Goal: Information Seeking & Learning: Find specific page/section

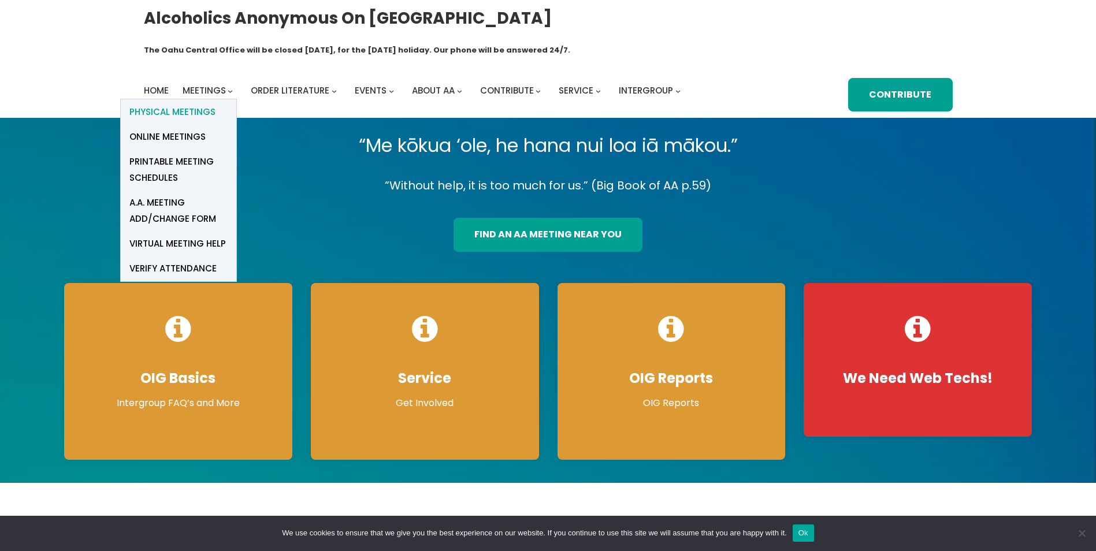
click at [188, 104] on span "Physical Meetings" at bounding box center [172, 112] width 86 height 16
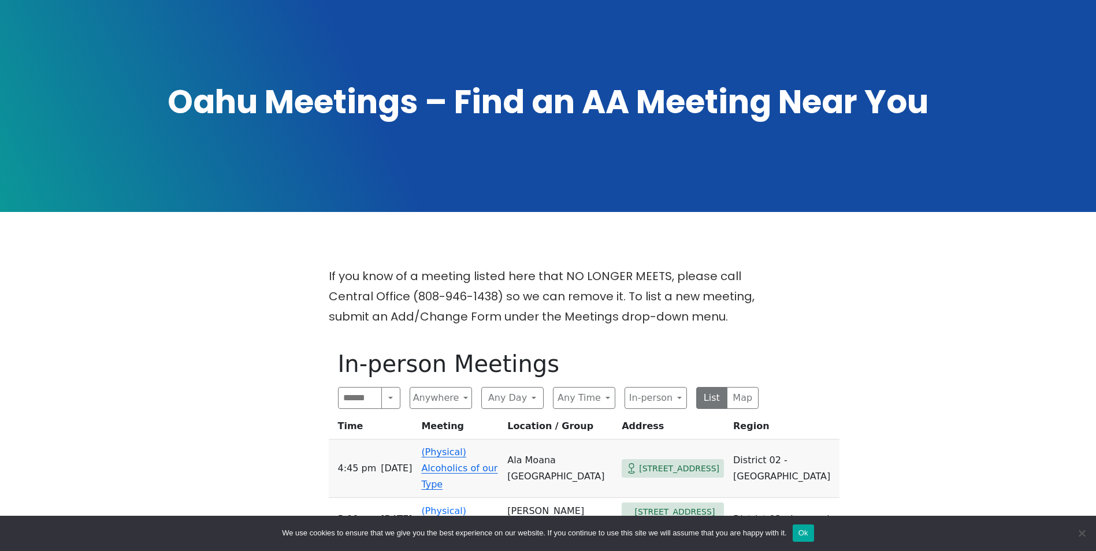
scroll to position [308, 0]
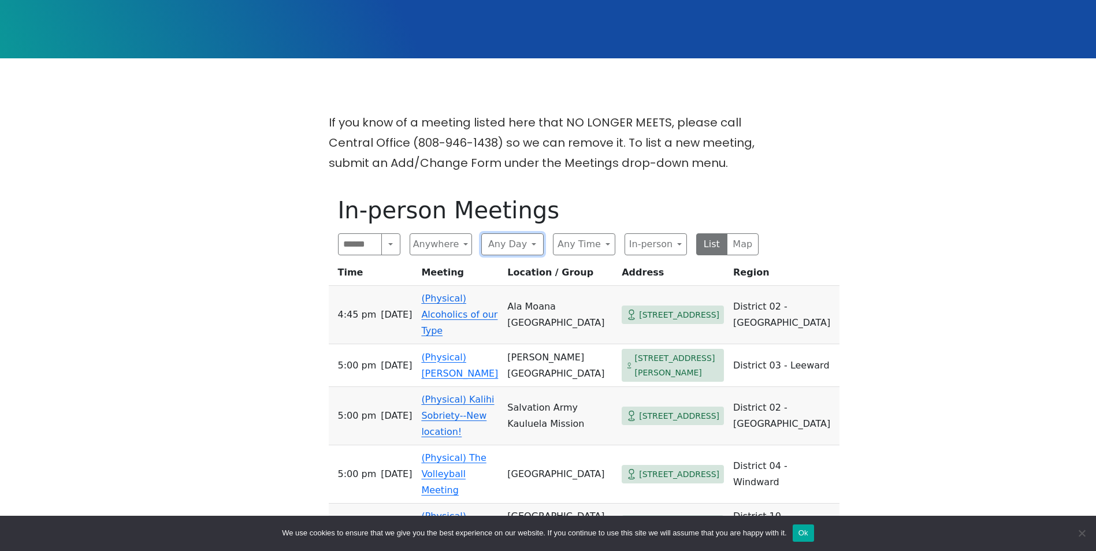
click at [537, 233] on button "Any Day" at bounding box center [512, 244] width 62 height 22
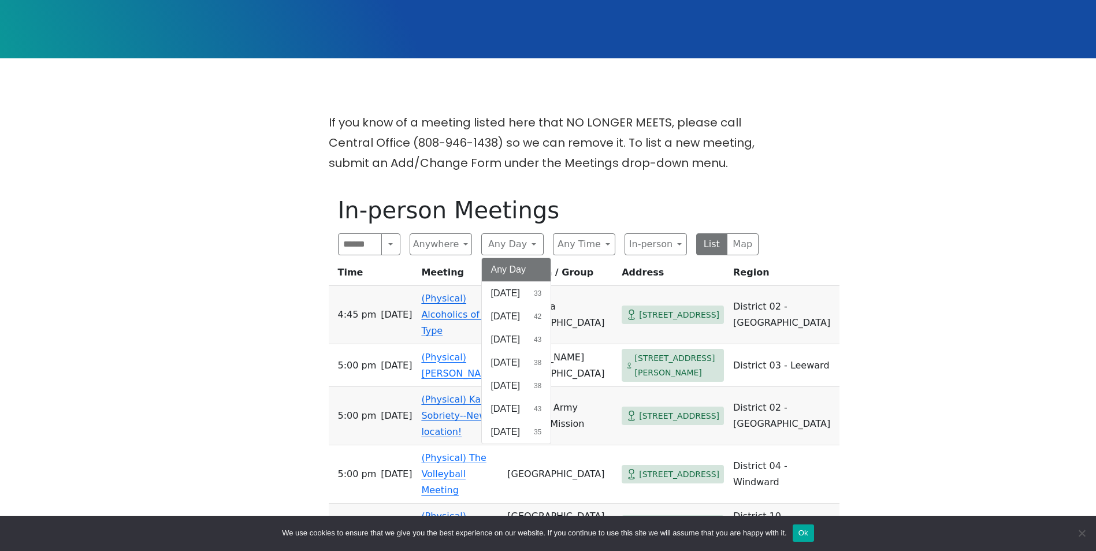
click at [519, 282] on button "Sunday 33" at bounding box center [516, 293] width 69 height 23
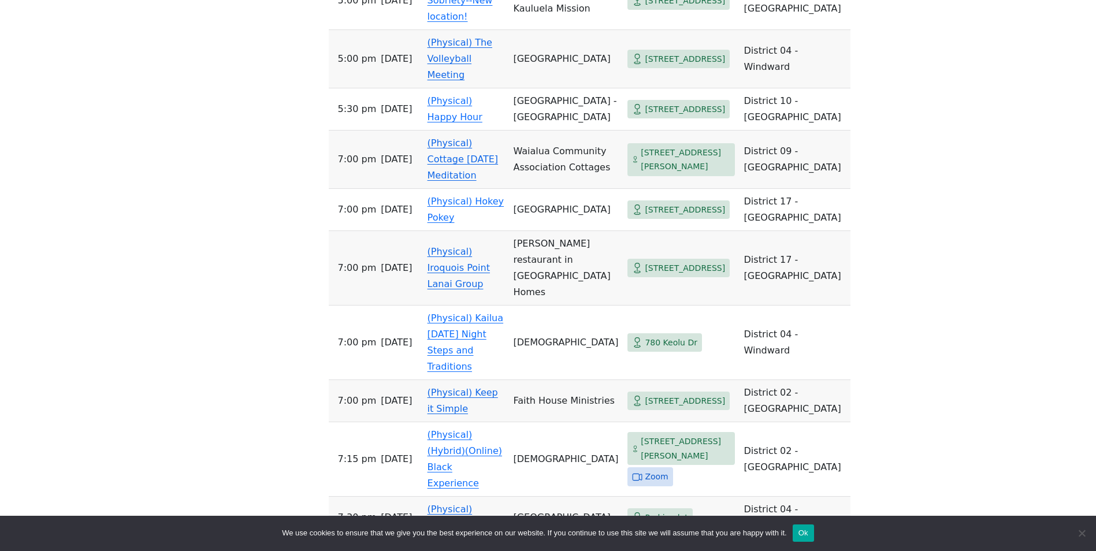
scroll to position [1386, 0]
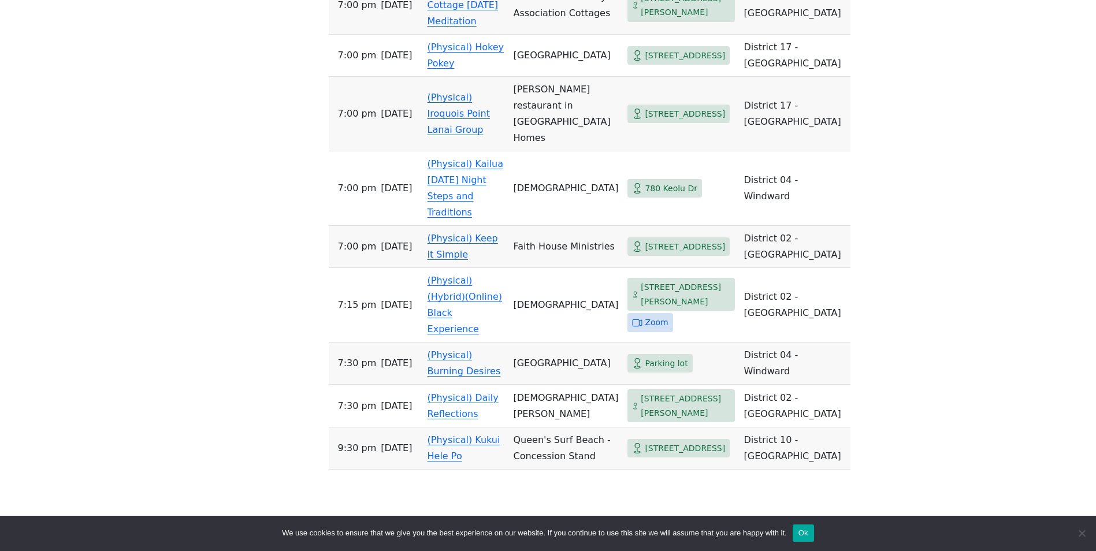
click at [651, 240] on span "702 Puuhale Rd" at bounding box center [685, 247] width 80 height 14
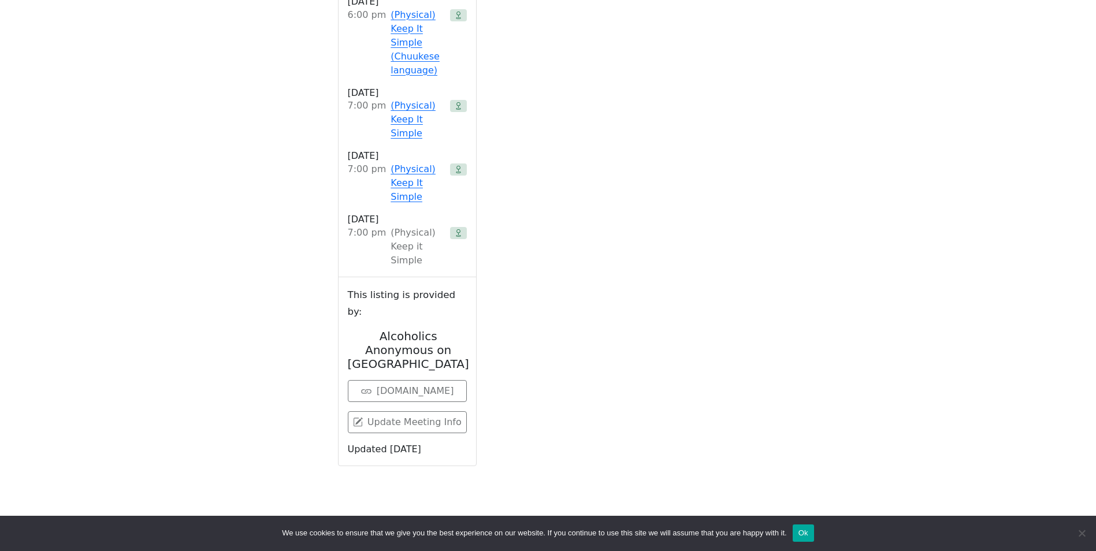
scroll to position [470, 0]
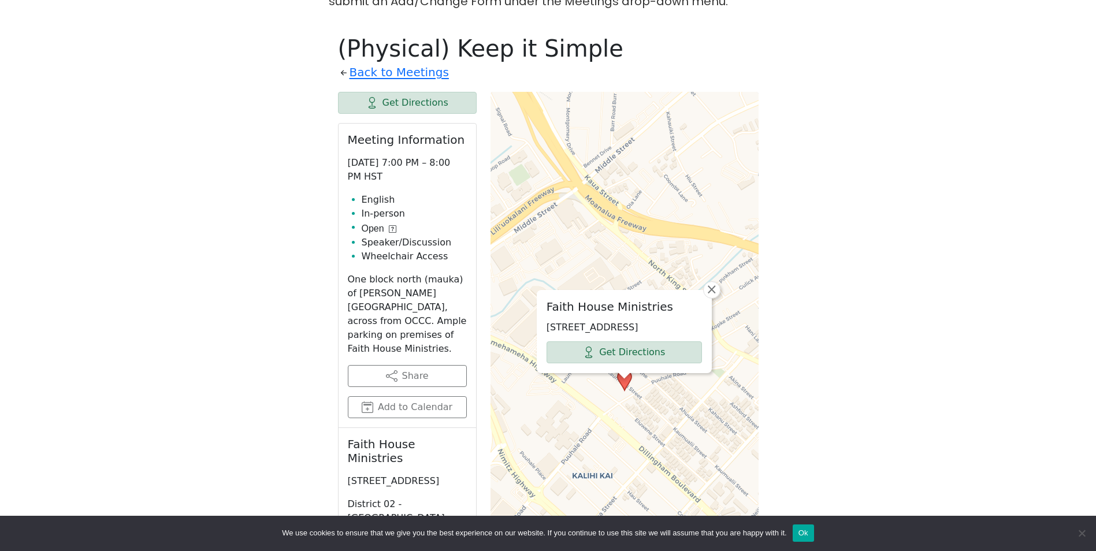
click at [711, 282] on span "×" at bounding box center [712, 289] width 12 height 14
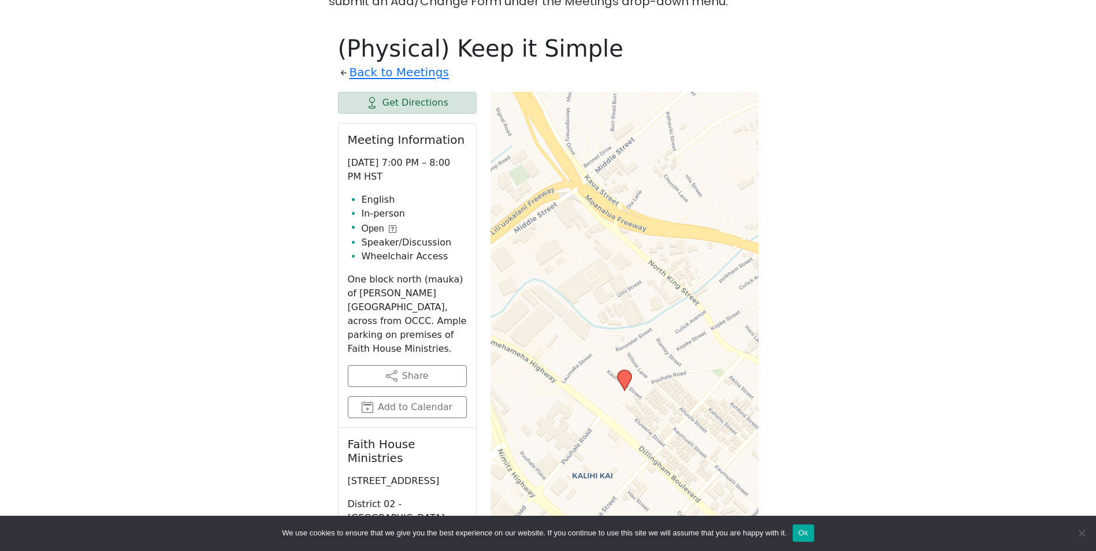
click at [411, 62] on link "Back to Meetings" at bounding box center [398, 72] width 99 height 20
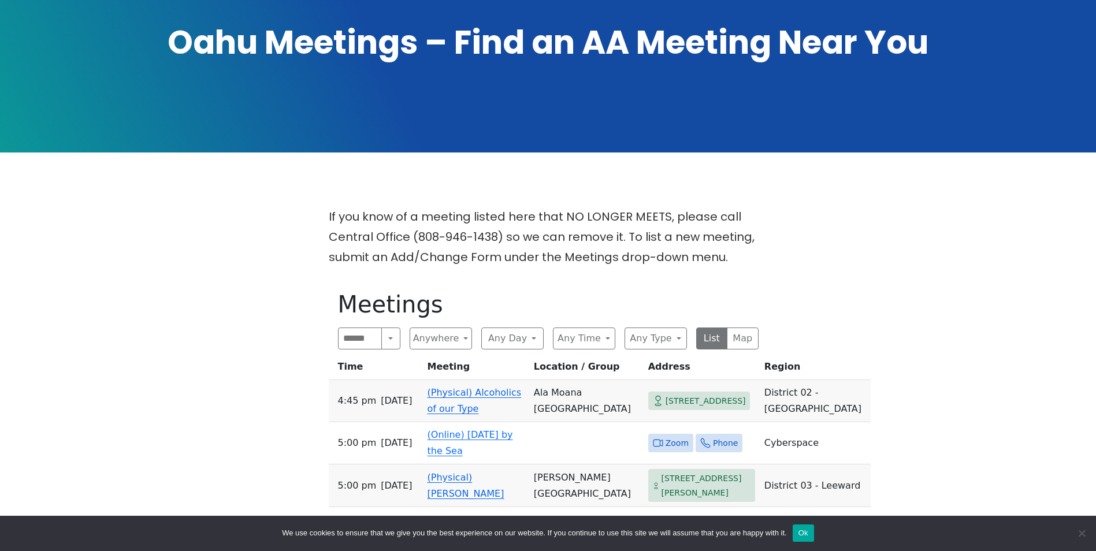
scroll to position [308, 0]
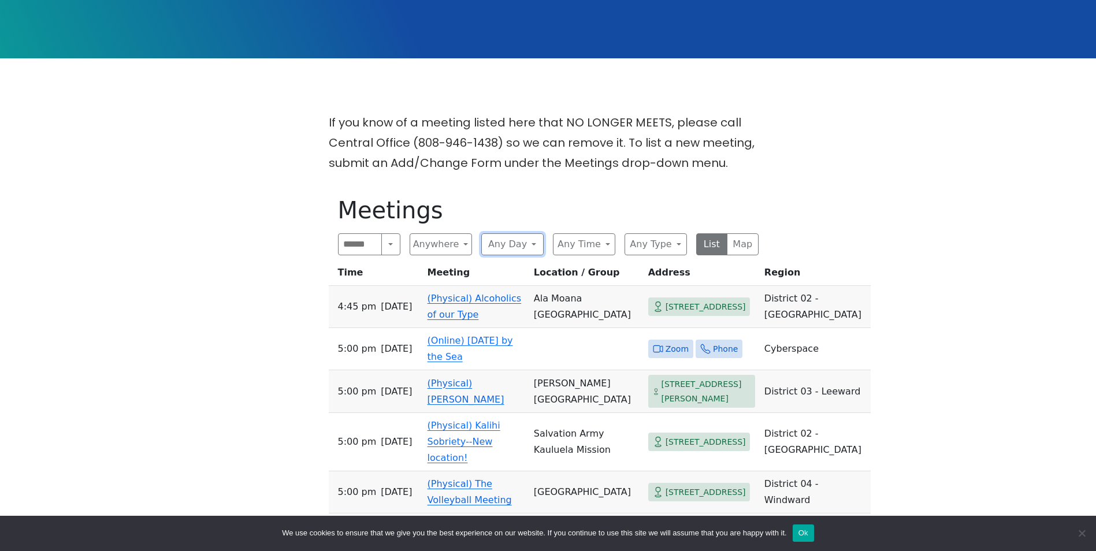
click at [534, 233] on button "Any Day" at bounding box center [512, 244] width 62 height 22
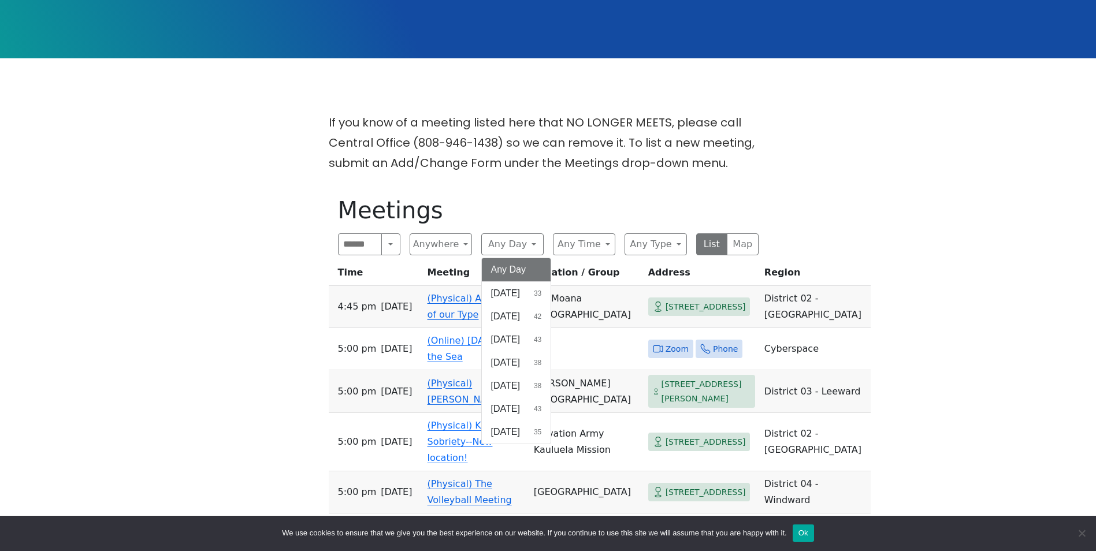
click at [519, 286] on span "Sunday" at bounding box center [505, 293] width 29 height 14
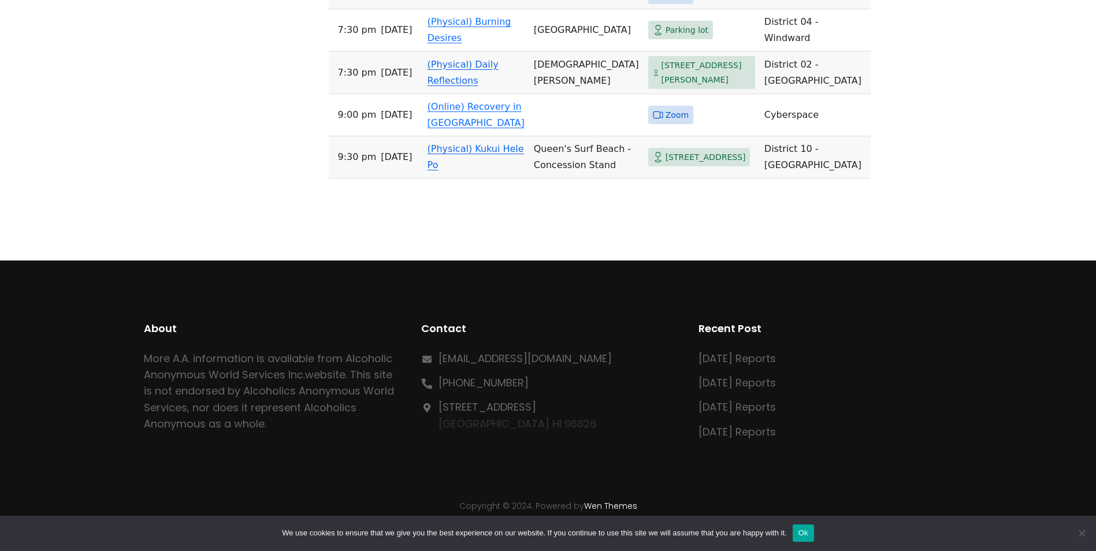
scroll to position [1955, 0]
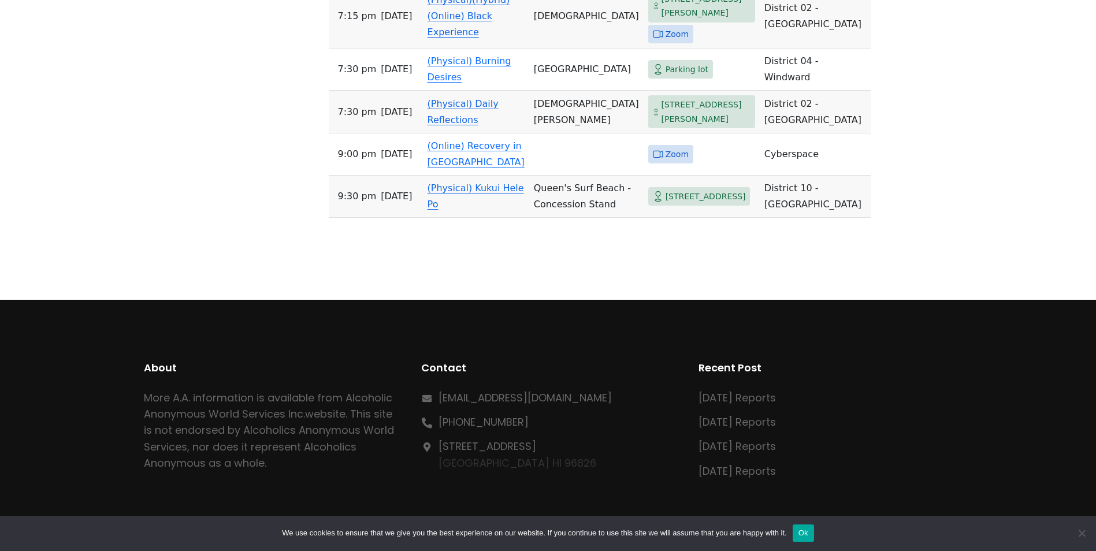
click at [470, 125] on link "(Physical) Daily Reflections" at bounding box center [462, 111] width 71 height 27
